Goal: Task Accomplishment & Management: Complete application form

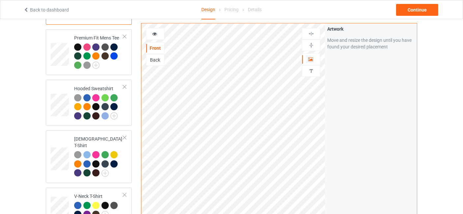
scroll to position [292, 0]
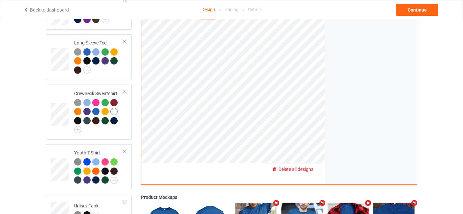
click at [309, 167] on span "Delete all designs" at bounding box center [295, 169] width 35 height 5
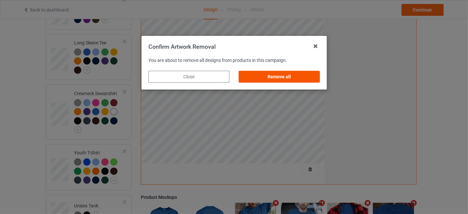
click at [288, 75] on div "Remove all" at bounding box center [279, 77] width 81 height 12
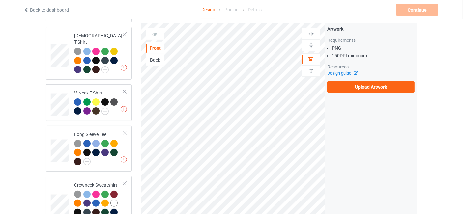
scroll to position [195, 0]
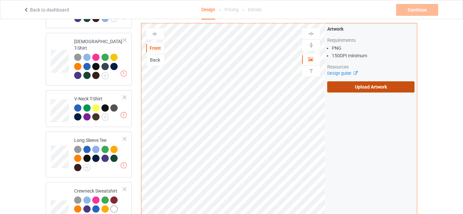
click at [371, 85] on label "Upload Artwork" at bounding box center [370, 86] width 87 height 11
click at [0, 0] on input "Upload Artwork" at bounding box center [0, 0] width 0 height 0
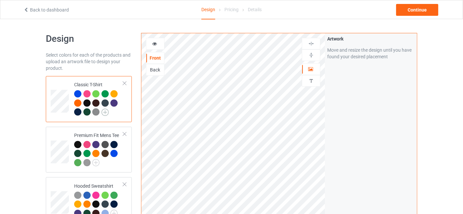
click at [104, 114] on img at bounding box center [104, 112] width 7 height 7
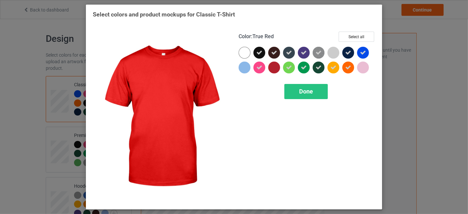
click at [274, 69] on div at bounding box center [274, 68] width 12 height 12
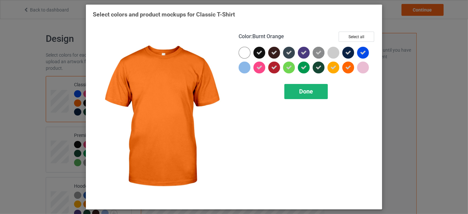
click at [314, 92] on div "Done" at bounding box center [306, 91] width 43 height 15
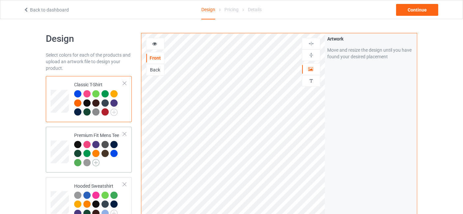
click at [96, 163] on img at bounding box center [95, 162] width 7 height 7
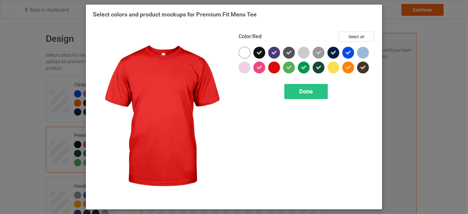
click at [272, 67] on div at bounding box center [274, 68] width 12 height 12
click at [302, 100] on div "Color : Red Select all Done" at bounding box center [307, 117] width 146 height 180
click at [326, 90] on div "Done" at bounding box center [306, 91] width 43 height 15
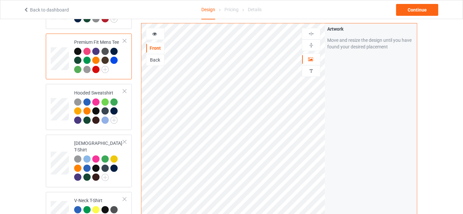
scroll to position [97, 0]
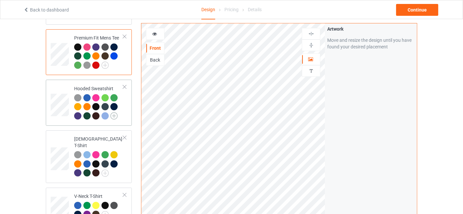
click at [113, 114] on img at bounding box center [113, 115] width 7 height 7
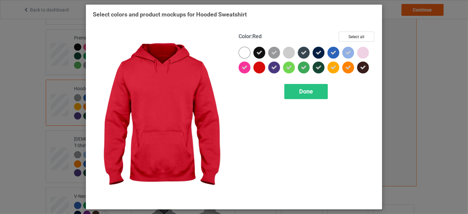
drag, startPoint x: 260, startPoint y: 66, endPoint x: 265, endPoint y: 68, distance: 5.6
click at [261, 65] on div at bounding box center [260, 68] width 12 height 12
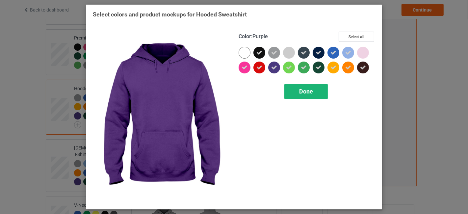
click at [307, 89] on span "Done" at bounding box center [306, 91] width 14 height 7
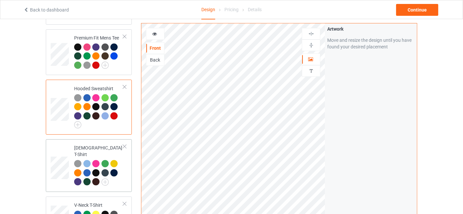
click at [125, 146] on div at bounding box center [124, 146] width 5 height 5
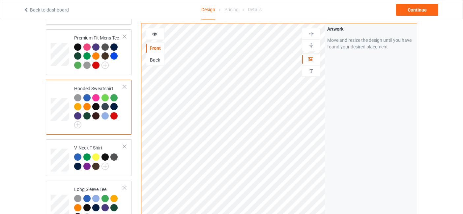
scroll to position [195, 0]
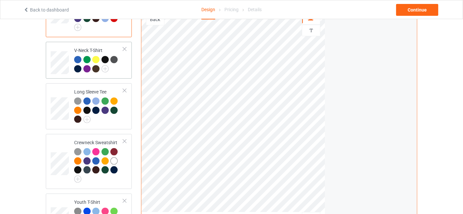
click at [124, 48] on div at bounding box center [124, 49] width 5 height 5
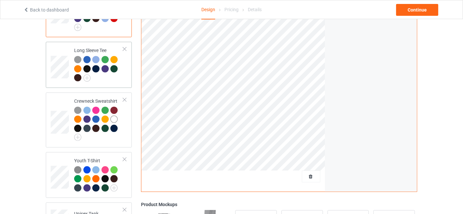
click at [125, 47] on div at bounding box center [124, 49] width 5 height 5
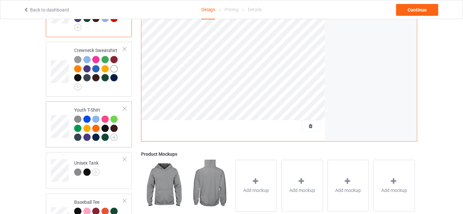
click at [116, 137] on img at bounding box center [113, 137] width 7 height 7
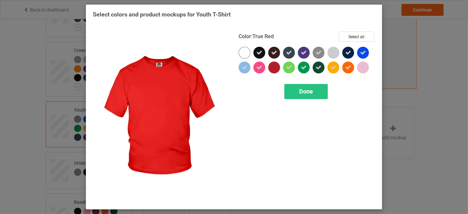
drag, startPoint x: 272, startPoint y: 67, endPoint x: 278, endPoint y: 73, distance: 8.8
click at [273, 67] on div at bounding box center [274, 68] width 12 height 12
click at [305, 90] on span "Done" at bounding box center [306, 91] width 14 height 7
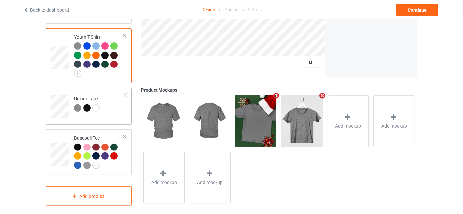
scroll to position [273, 0]
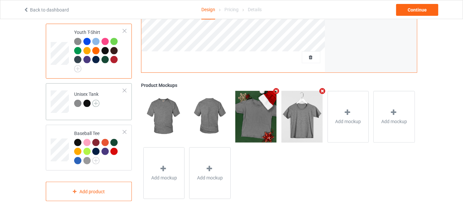
click at [94, 106] on img at bounding box center [95, 103] width 7 height 7
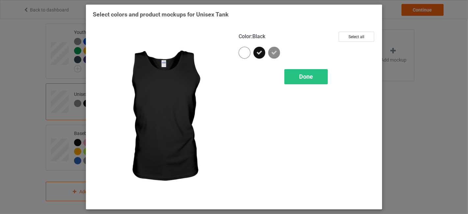
drag, startPoint x: 309, startPoint y: 76, endPoint x: 224, endPoint y: 101, distance: 88.5
click at [309, 76] on span "Done" at bounding box center [306, 76] width 14 height 7
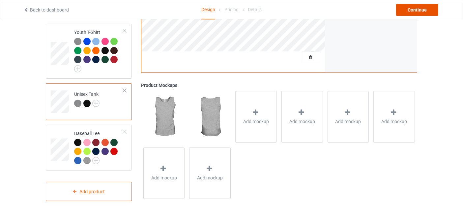
click at [420, 7] on div "Continue" at bounding box center [417, 10] width 42 height 12
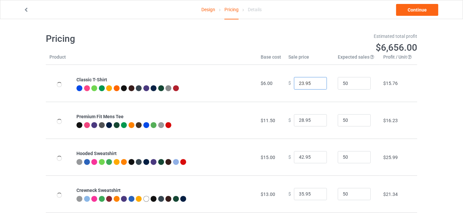
click at [316, 81] on input "23.95" at bounding box center [310, 83] width 33 height 13
type input "24.95"
click at [316, 81] on input "24.95" at bounding box center [310, 83] width 33 height 13
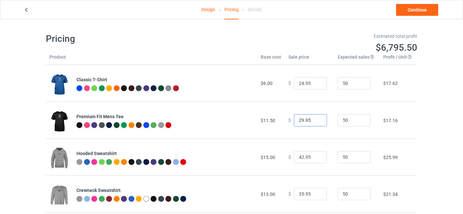
type input "29.95"
click at [316, 118] on input "29.95" at bounding box center [310, 120] width 33 height 13
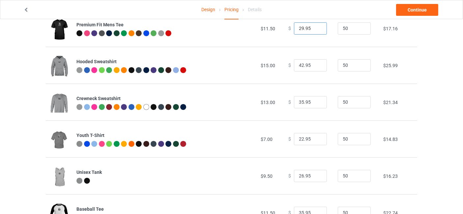
scroll to position [97, 0]
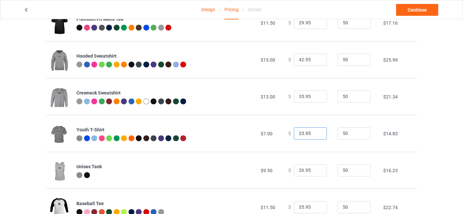
click at [316, 131] on input "23.95" at bounding box center [310, 133] width 33 height 13
click at [316, 131] on input "24.95" at bounding box center [310, 133] width 33 height 13
type input "23.95"
click at [316, 135] on input "23.95" at bounding box center [310, 133] width 33 height 13
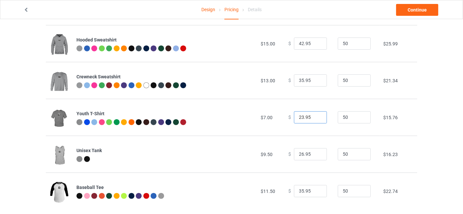
scroll to position [123, 0]
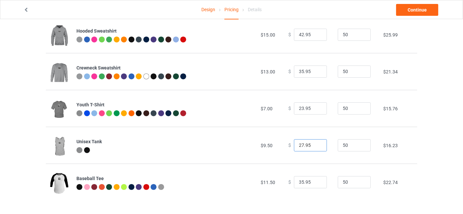
type input "27.95"
click at [317, 142] on input "27.95" at bounding box center [310, 145] width 33 height 13
click at [415, 10] on link "Continue" at bounding box center [417, 10] width 42 height 12
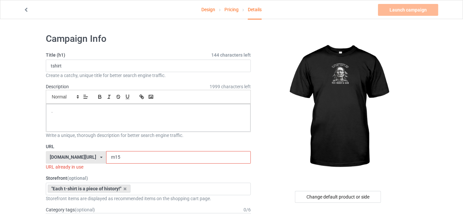
click at [126, 157] on input "m15" at bounding box center [178, 157] width 144 height 13
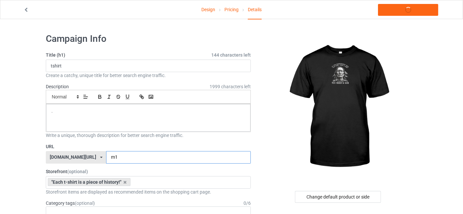
type input "m"
type input "d"
type input "k12"
click at [26, 9] on icon at bounding box center [26, 9] width 6 height 5
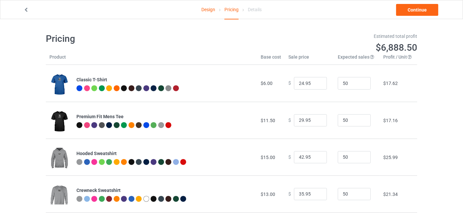
click at [26, 9] on icon at bounding box center [26, 9] width 6 height 5
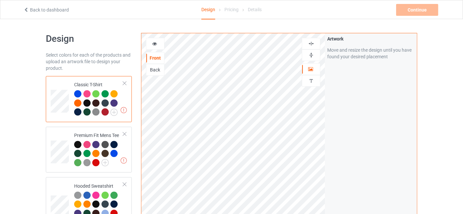
click at [123, 104] on div at bounding box center [98, 103] width 49 height 27
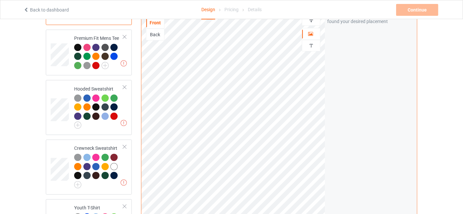
scroll to position [97, 0]
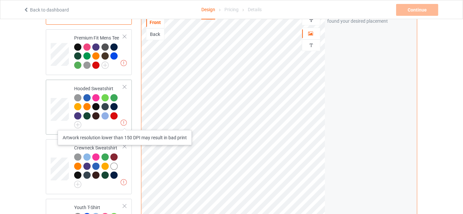
click at [124, 124] on img at bounding box center [124, 123] width 6 height 6
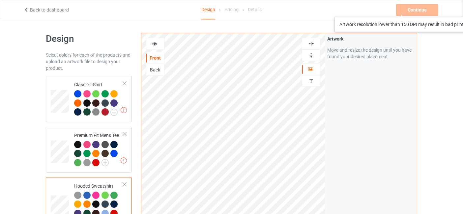
click at [422, 10] on div "Continue Artwork resolution lower than 150 DPI may result in bad print" at bounding box center [417, 10] width 43 height 12
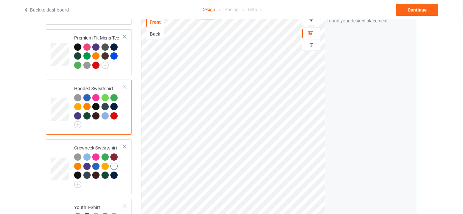
scroll to position [195, 0]
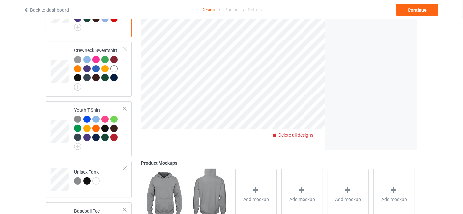
click at [309, 132] on span "Delete all designs" at bounding box center [295, 134] width 35 height 5
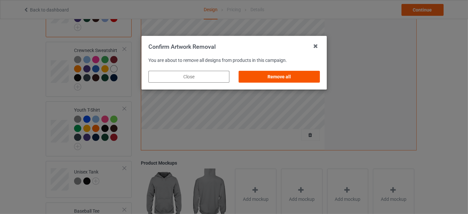
click at [284, 73] on div "Remove all" at bounding box center [279, 77] width 81 height 12
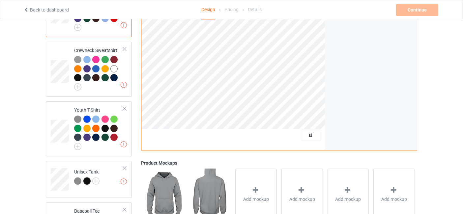
scroll to position [0, 0]
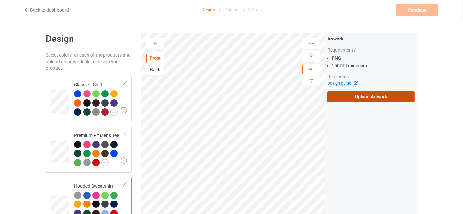
click at [357, 92] on label "Upload Artwork" at bounding box center [370, 96] width 87 height 11
click at [0, 0] on input "Upload Artwork" at bounding box center [0, 0] width 0 height 0
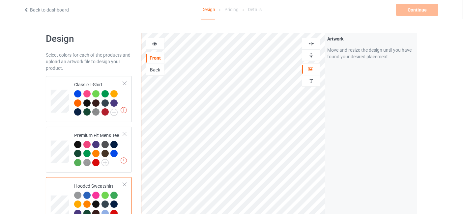
click at [312, 44] on img at bounding box center [311, 44] width 6 height 6
click at [316, 52] on div at bounding box center [311, 55] width 18 height 6
click at [314, 54] on img at bounding box center [311, 55] width 6 height 6
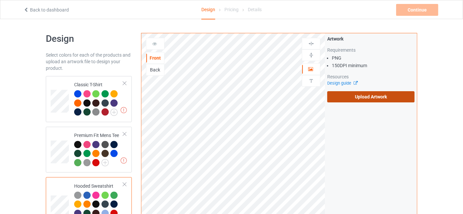
click at [362, 98] on label "Upload Artwork" at bounding box center [370, 96] width 87 height 11
click at [0, 0] on input "Upload Artwork" at bounding box center [0, 0] width 0 height 0
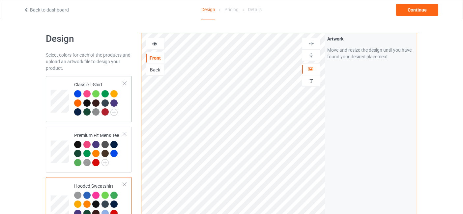
click at [124, 115] on td "Classic T-Shirt" at bounding box center [98, 99] width 56 height 41
click at [155, 41] on icon at bounding box center [155, 43] width 6 height 5
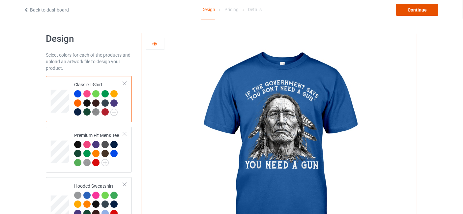
click at [411, 11] on div "Continue" at bounding box center [417, 10] width 42 height 12
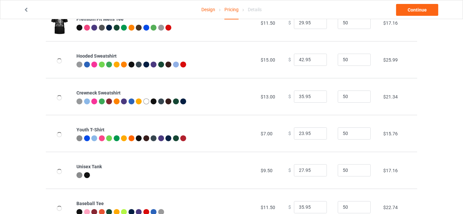
scroll to position [123, 0]
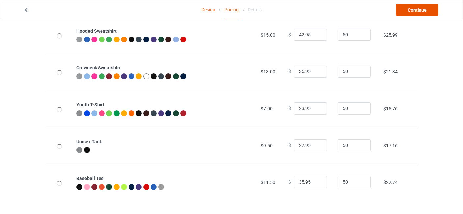
click at [429, 4] on link "Continue" at bounding box center [417, 10] width 42 height 12
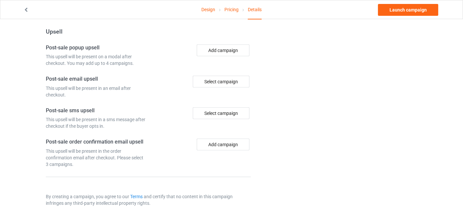
scroll to position [485, 0]
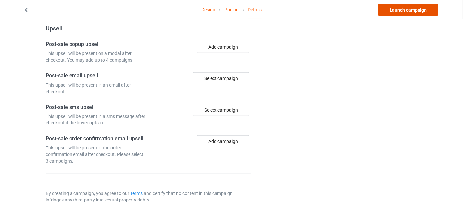
click at [400, 13] on link "Launch campaign" at bounding box center [408, 10] width 60 height 12
